Goal: Information Seeking & Learning: Learn about a topic

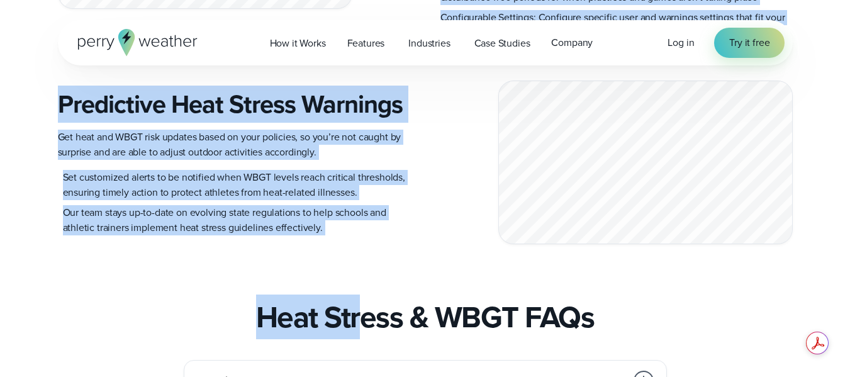
scroll to position [1762, 0]
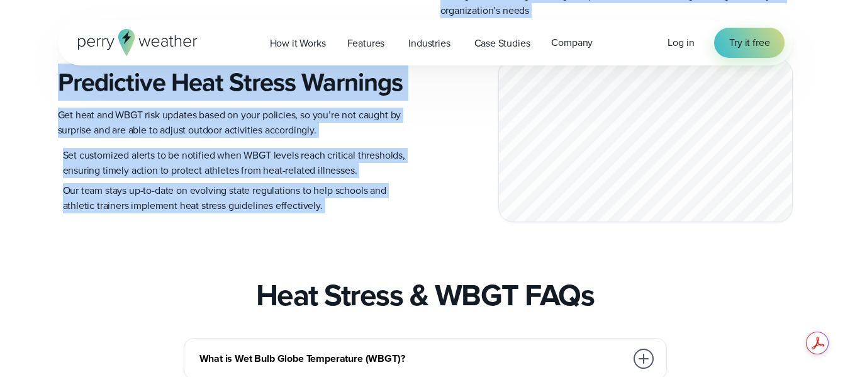
drag, startPoint x: 233, startPoint y: 149, endPoint x: 258, endPoint y: 308, distance: 160.6
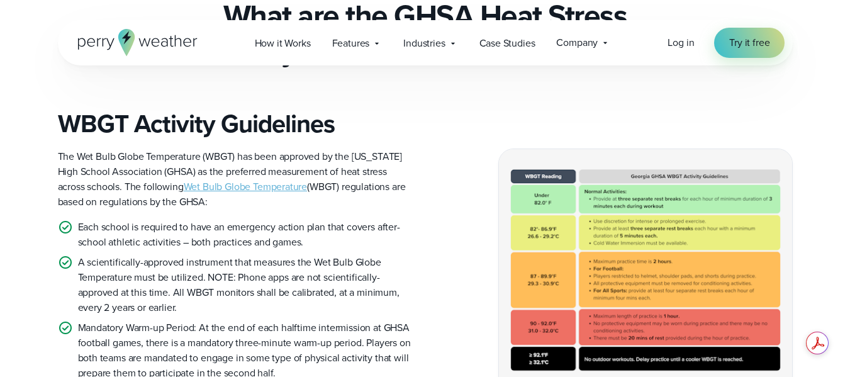
scroll to position [378, 0]
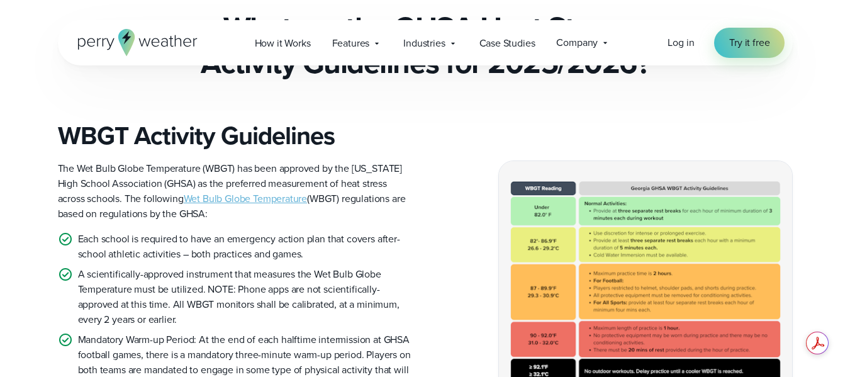
click at [594, 242] on img at bounding box center [645, 281] width 293 height 241
click at [579, 179] on img at bounding box center [645, 281] width 293 height 241
click at [220, 196] on link "Wet Bulb Globe Temperature" at bounding box center [246, 198] width 124 height 14
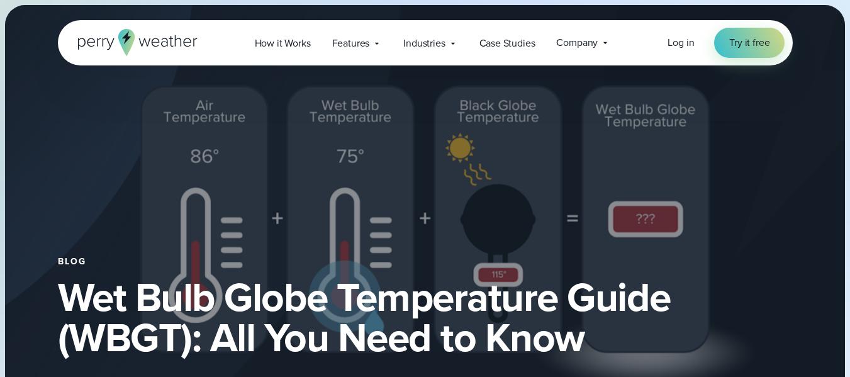
select select "***"
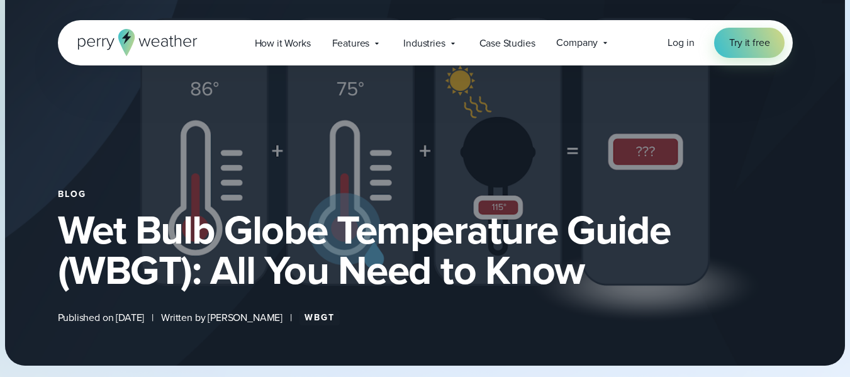
scroll to position [63, 0]
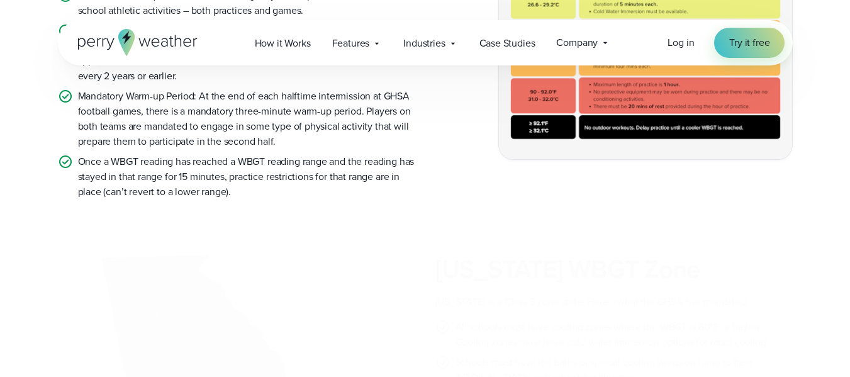
scroll to position [629, 0]
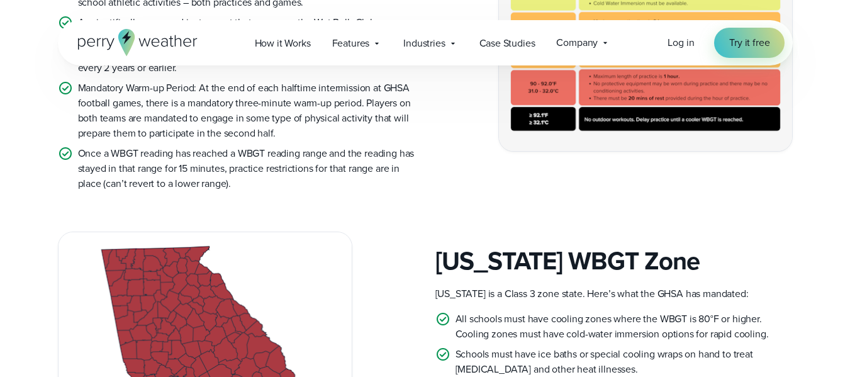
click at [575, 137] on img at bounding box center [645, 29] width 293 height 241
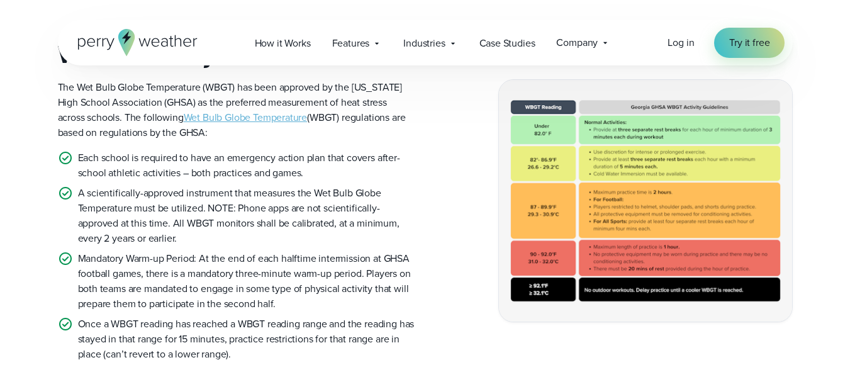
scroll to position [441, 0]
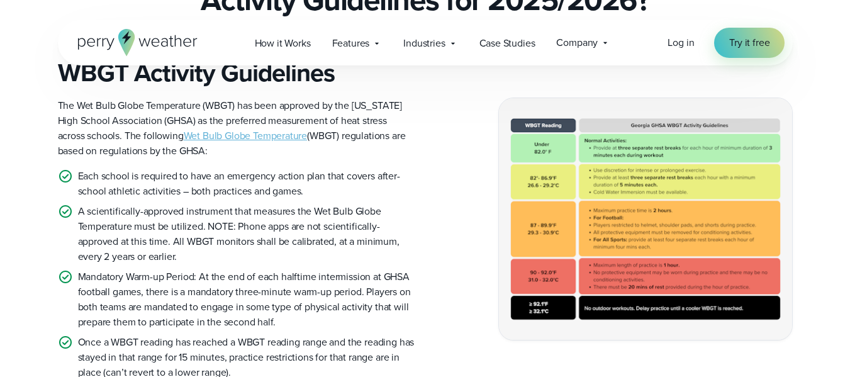
click at [558, 184] on img at bounding box center [645, 218] width 293 height 241
click at [612, 116] on img at bounding box center [645, 218] width 293 height 241
click at [562, 121] on img at bounding box center [645, 218] width 293 height 241
click at [529, 300] on img at bounding box center [645, 218] width 293 height 241
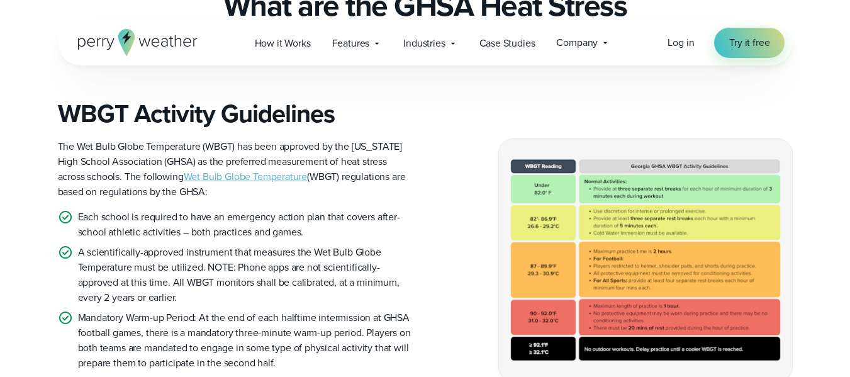
scroll to position [378, 0]
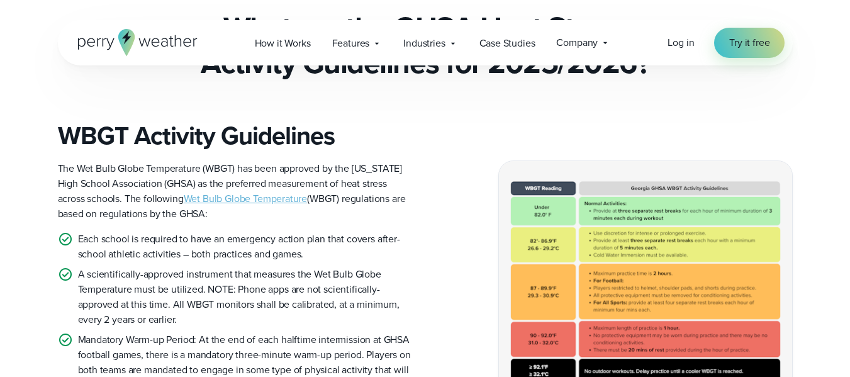
drag, startPoint x: 424, startPoint y: 139, endPoint x: 369, endPoint y: 135, distance: 55.5
click at [369, 135] on h3 "WBGT Activity Guidelines" at bounding box center [237, 136] width 358 height 30
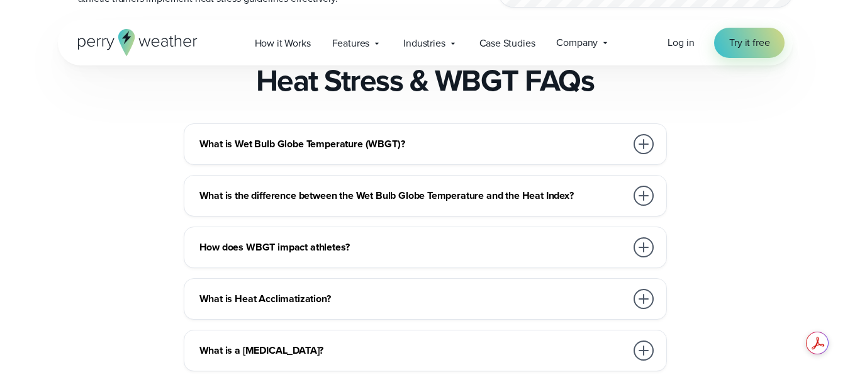
scroll to position [2014, 0]
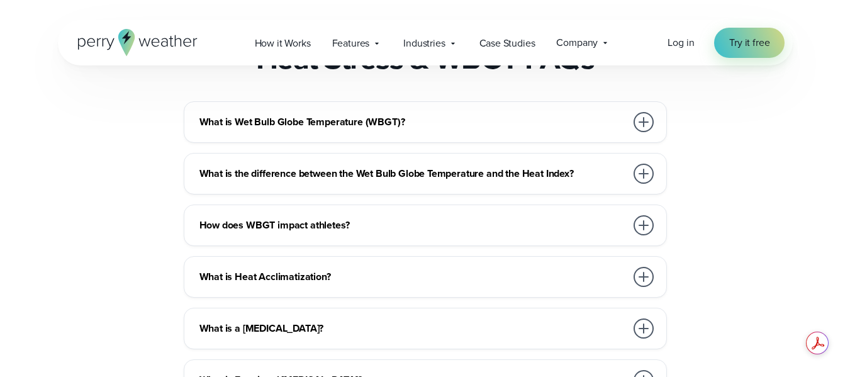
click at [277, 284] on h3 "What is Heat Acclimatization?" at bounding box center [413, 276] width 427 height 15
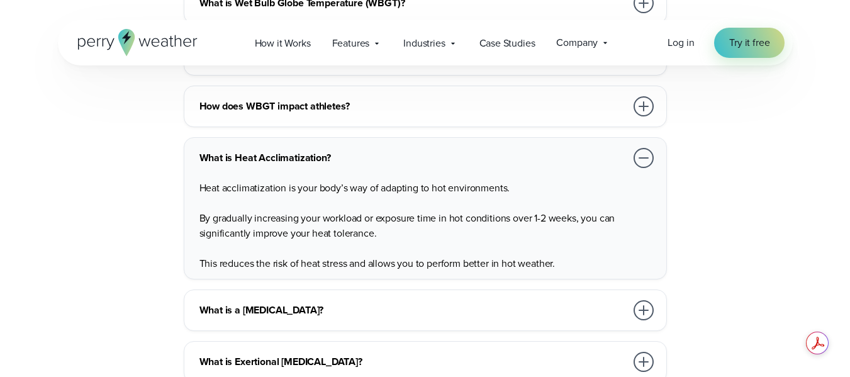
scroll to position [2140, 0]
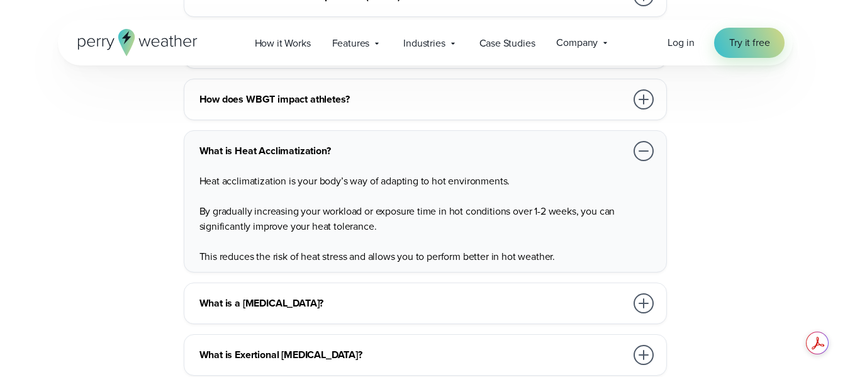
click at [716, 174] on div "What is Wet Bulb Globe Temperature (WBGT)? The WBGT is a comprehensive measure …" at bounding box center [425, 255] width 735 height 560
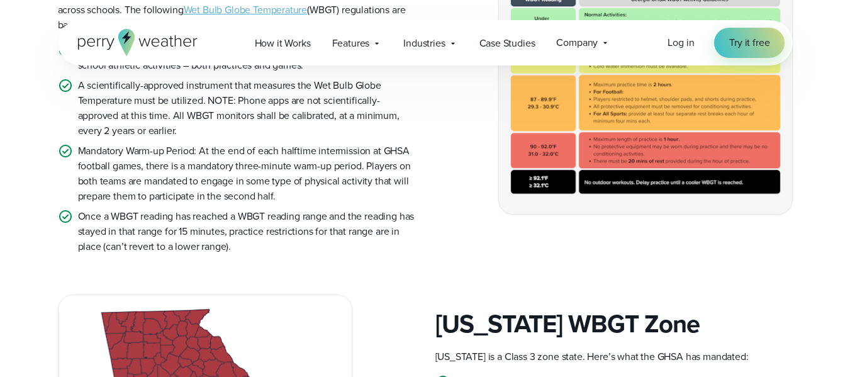
scroll to position [378, 0]
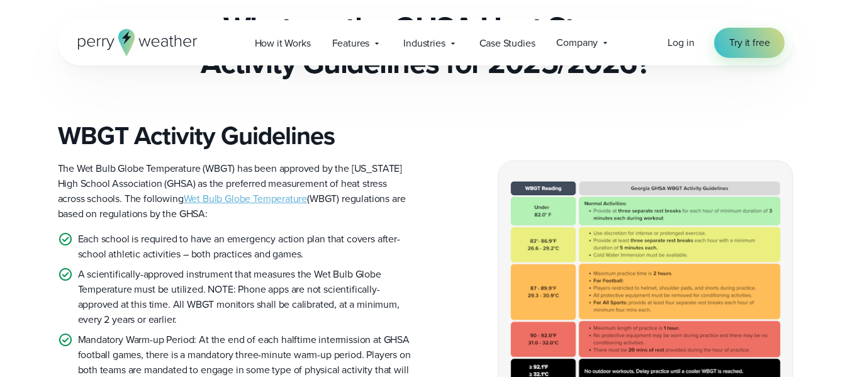
click at [617, 235] on img at bounding box center [645, 281] width 293 height 241
click at [593, 189] on img at bounding box center [645, 281] width 293 height 241
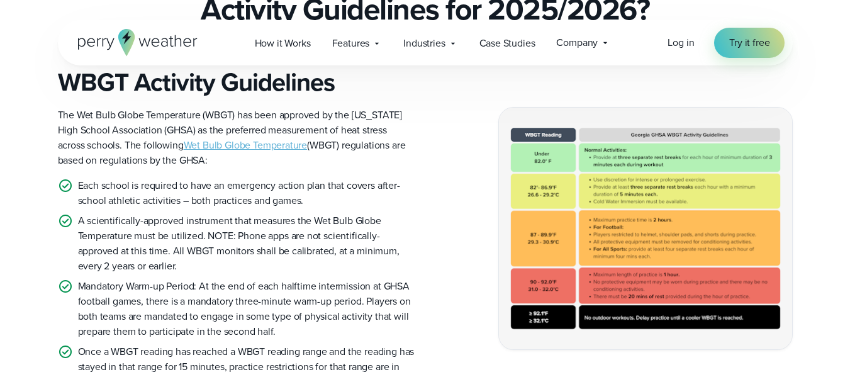
scroll to position [566, 0]
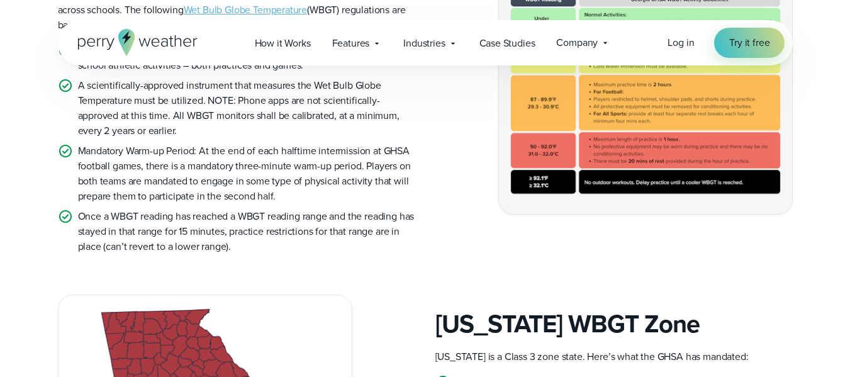
click at [592, 190] on img at bounding box center [645, 92] width 293 height 241
click at [558, 215] on div "WBGT Activity Guidelines The Wet Bulb Globe Temperature (WBGT) has been approve…" at bounding box center [425, 93] width 735 height 322
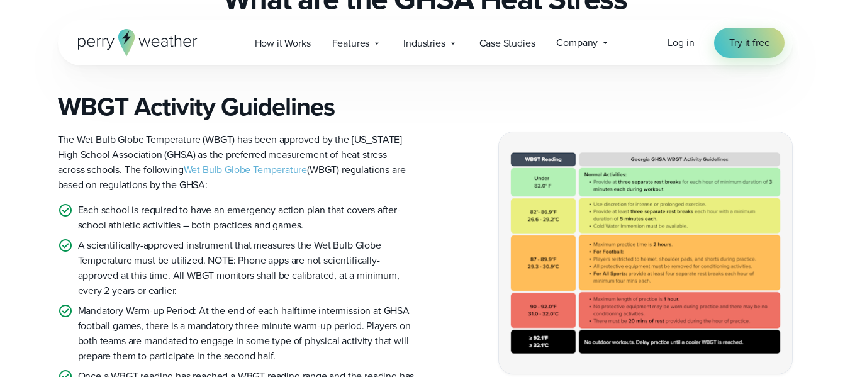
scroll to position [378, 0]
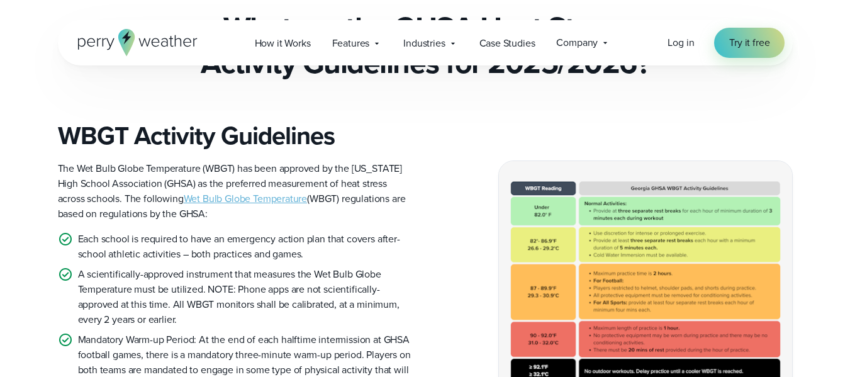
click at [621, 180] on img at bounding box center [645, 281] width 293 height 241
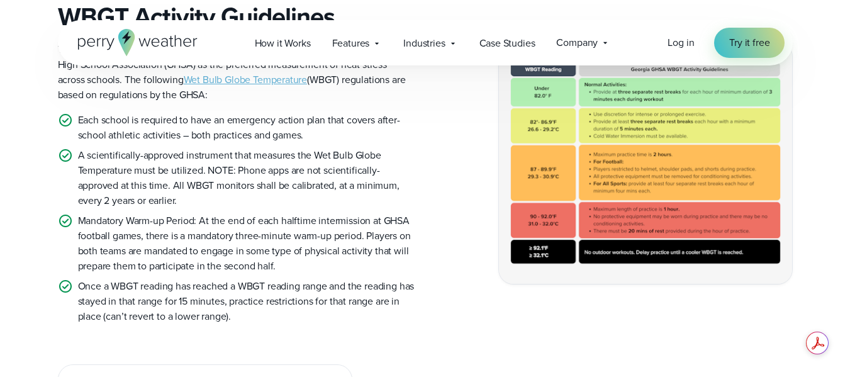
scroll to position [504, 0]
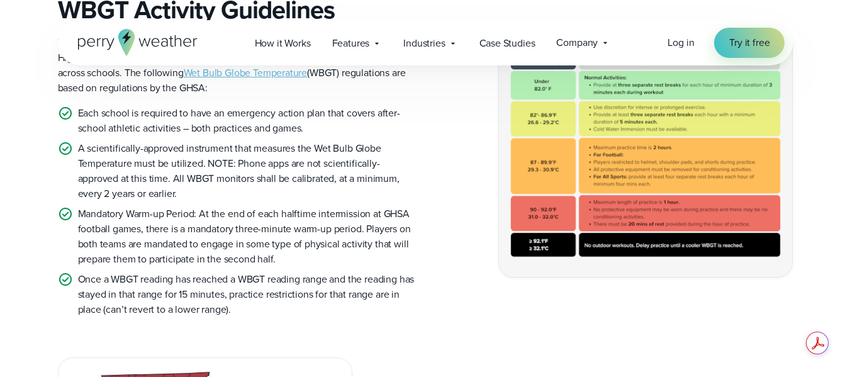
drag, startPoint x: 595, startPoint y: 244, endPoint x: 538, endPoint y: 269, distance: 63.4
click at [538, 269] on img at bounding box center [645, 155] width 293 height 241
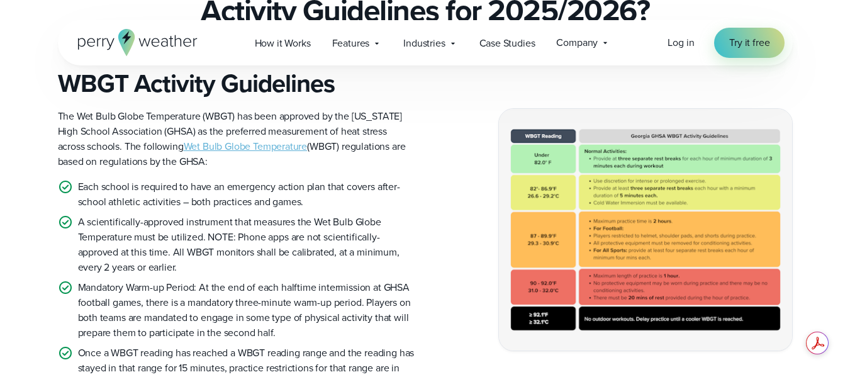
scroll to position [252, 0]
